Goal: Task Accomplishment & Management: Complete application form

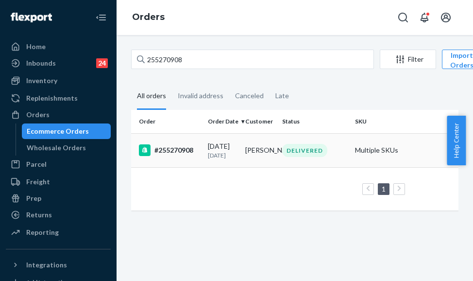
type input "255270908"
click at [173, 149] on div "#255270908" at bounding box center [169, 150] width 61 height 12
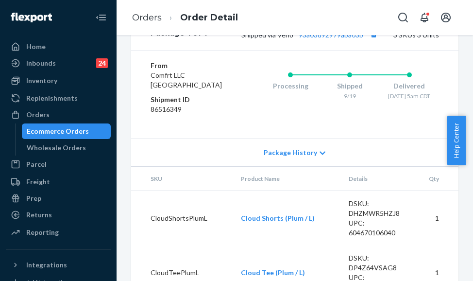
scroll to position [583, 0]
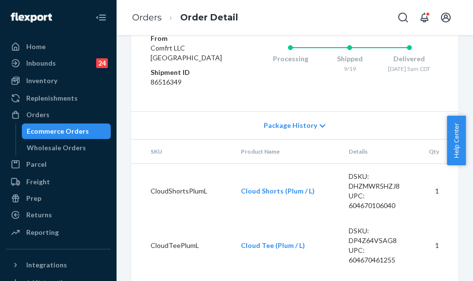
click at [346, 12] on link "93a03d92979aba03b" at bounding box center [331, 7] width 65 height 8
drag, startPoint x: 238, startPoint y: 69, endPoint x: 335, endPoint y: 73, distance: 96.7
click at [335, 12] on span "Shipped via Veho 93a03d92979aba03b" at bounding box center [310, 7] width 138 height 8
drag, startPoint x: 239, startPoint y: 71, endPoint x: 362, endPoint y: 78, distance: 123.0
click at [362, 23] on div "Package 1 of 1 Shipped via Veho 93a03d92979aba03b 3 SKUs 3 Units" at bounding box center [294, 7] width 327 height 32
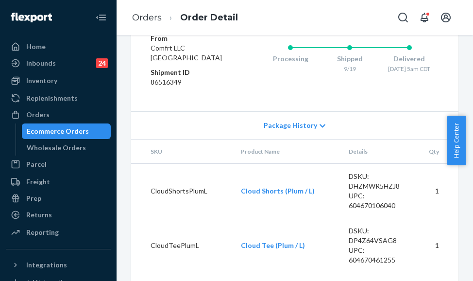
copy span "Shipped via Veho 93a03d92979aba03b"
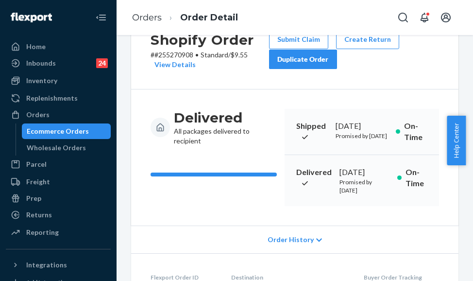
scroll to position [33, 0]
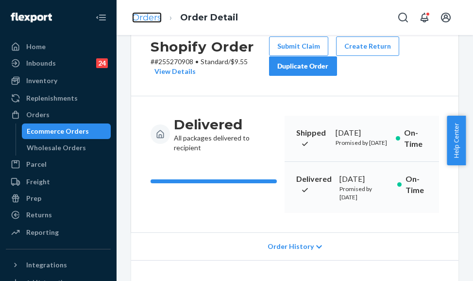
click at [137, 14] on link "Orders" at bounding box center [147, 17] width 30 height 11
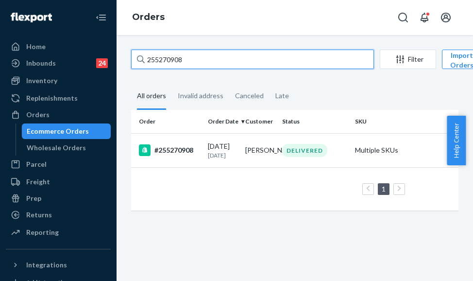
click at [157, 57] on input "255270908" at bounding box center [252, 59] width 243 height 19
paste input "80345"
type input "255280345"
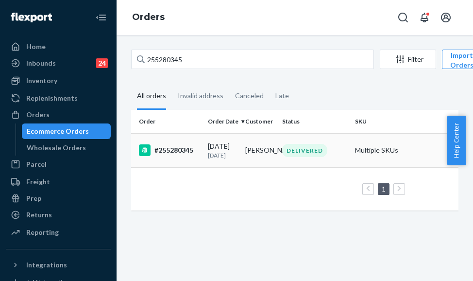
click at [214, 153] on p "[DATE]" at bounding box center [223, 155] width 30 height 8
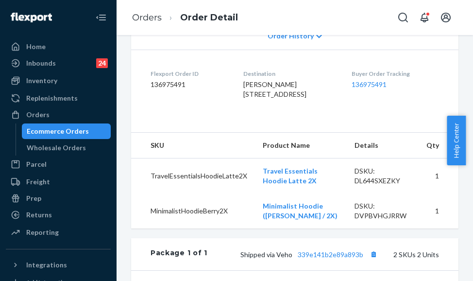
scroll to position [389, 0]
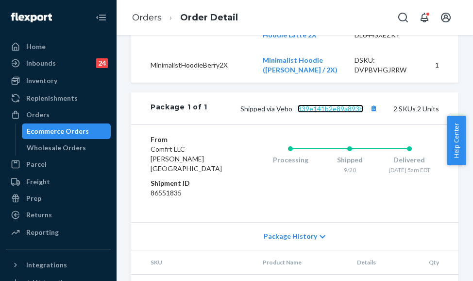
click at [312, 113] on link "339e141b2e89a893b" at bounding box center [331, 108] width 66 height 8
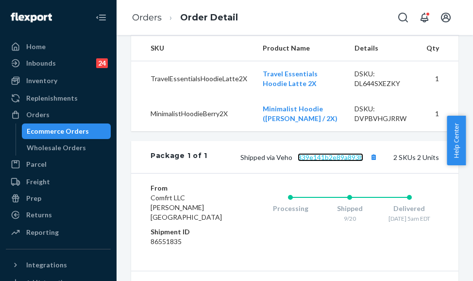
scroll to position [437, 0]
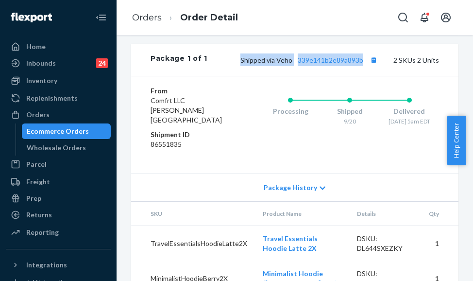
drag, startPoint x: 236, startPoint y: 125, endPoint x: 360, endPoint y: 131, distance: 124.5
click at [360, 76] on div "Package 1 of 1 Shipped via Veho 339e141b2e89a893b 2 SKUs 2 Units" at bounding box center [294, 60] width 327 height 32
copy span "Shipped via Veho 339e141b2e89a893b"
click at [140, 20] on link "Orders" at bounding box center [147, 17] width 30 height 11
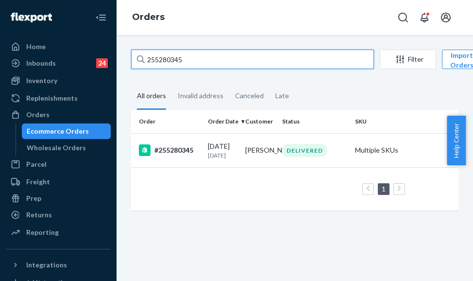
drag, startPoint x: 185, startPoint y: 56, endPoint x: 142, endPoint y: 63, distance: 43.7
click at [142, 63] on div "255280345" at bounding box center [252, 59] width 243 height 19
paste input "66261"
type input "255266261"
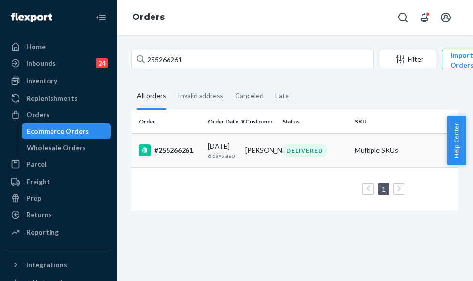
click at [188, 147] on div "#255266261" at bounding box center [169, 150] width 61 height 12
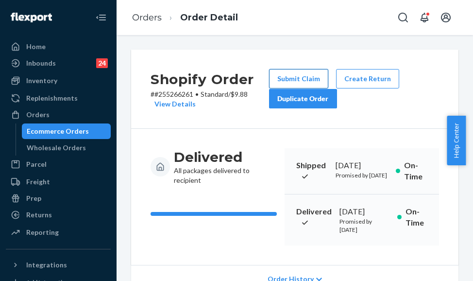
click at [295, 76] on button "Submit Claim" at bounding box center [298, 78] width 59 height 19
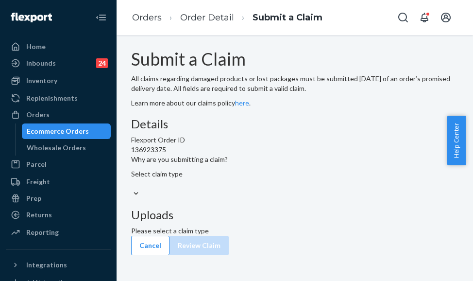
scroll to position [39, 0]
click at [235, 188] on div "Select claim type" at bounding box center [294, 178] width 327 height 19
click at [132, 188] on input "Why are you submitting a claim? Select claim type" at bounding box center [131, 184] width 1 height 10
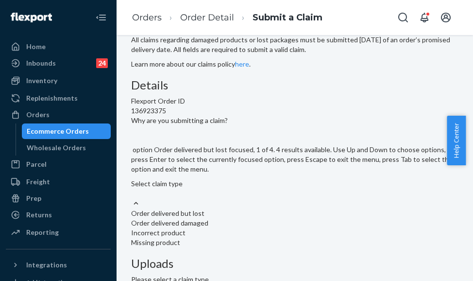
click at [234, 208] on div "Order delivered but lost" at bounding box center [294, 213] width 327 height 10
click at [132, 188] on input "Why are you submitting a claim? option Order delivered but lost focused, 1 of 4…" at bounding box center [131, 193] width 1 height 10
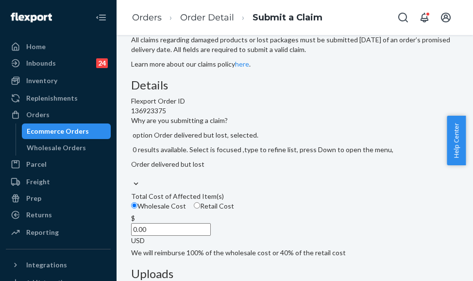
scroll to position [185, 0]
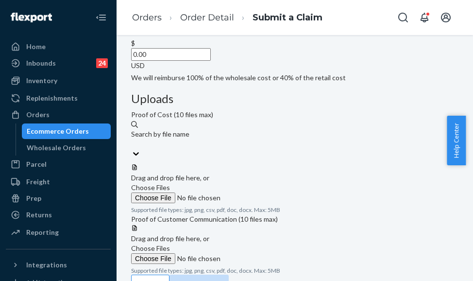
click at [204, 61] on input "0.00" at bounding box center [171, 54] width 80 height 13
type input "79.00"
click at [170, 183] on span "Choose Files" at bounding box center [150, 187] width 39 height 8
click at [263, 192] on input "Choose Files" at bounding box center [197, 197] width 132 height 11
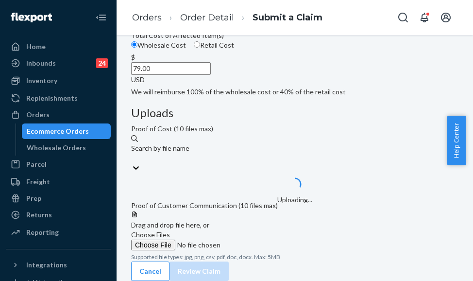
click at [170, 230] on span "Choose Files" at bounding box center [150, 234] width 39 height 8
click at [263, 239] on input "Choose Files" at bounding box center [197, 244] width 132 height 11
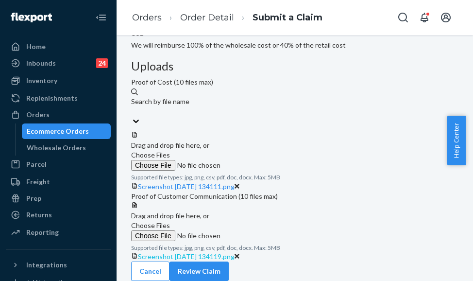
scroll to position [307, 0]
click at [170, 221] on span "Choose Files" at bounding box center [150, 225] width 39 height 8
click at [263, 230] on input "Choose Files" at bounding box center [197, 235] width 132 height 11
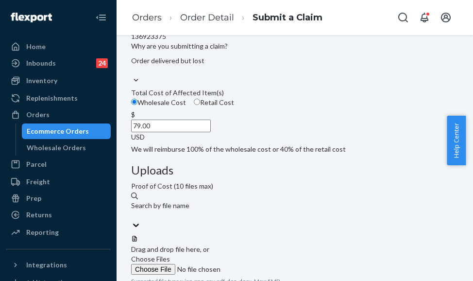
scroll to position [351, 0]
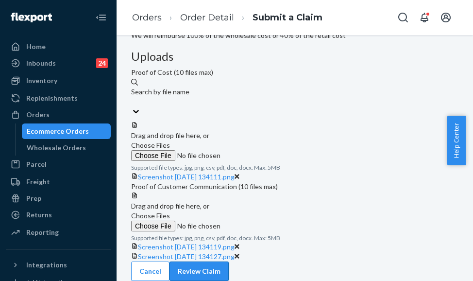
click at [229, 261] on button "Review Claim" at bounding box center [199, 270] width 59 height 19
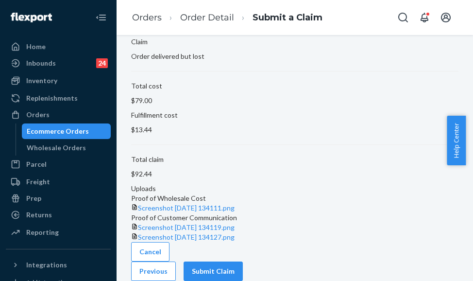
scroll to position [120, 0]
click at [243, 262] on button "Submit Claim" at bounding box center [213, 270] width 59 height 19
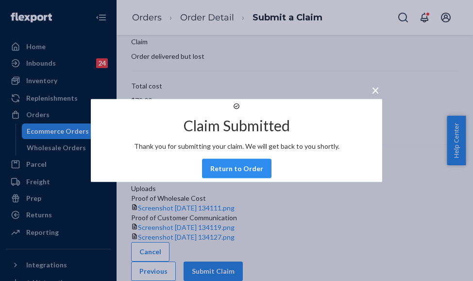
click at [168, 52] on div "× Claim Submitted Thank you for submitting your claim. We will get back to you …" at bounding box center [236, 140] width 473 height 281
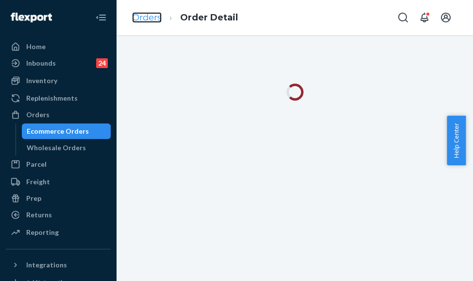
click at [154, 14] on link "Orders" at bounding box center [147, 17] width 30 height 11
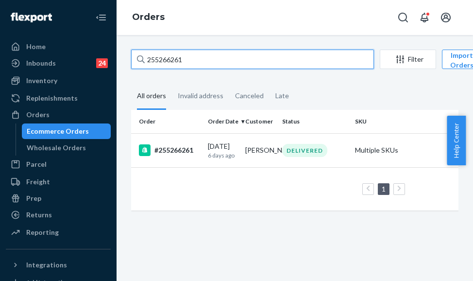
click at [172, 53] on input "255266261" at bounding box center [252, 59] width 243 height 19
paste input "3462473"
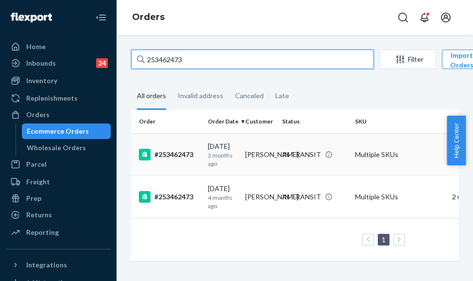
type input "253462473"
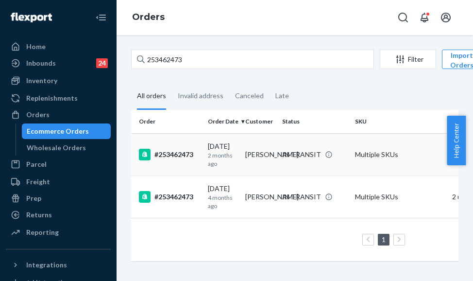
click at [182, 166] on td "#253462473" at bounding box center [167, 154] width 73 height 42
